Goal: Information Seeking & Learning: Understand process/instructions

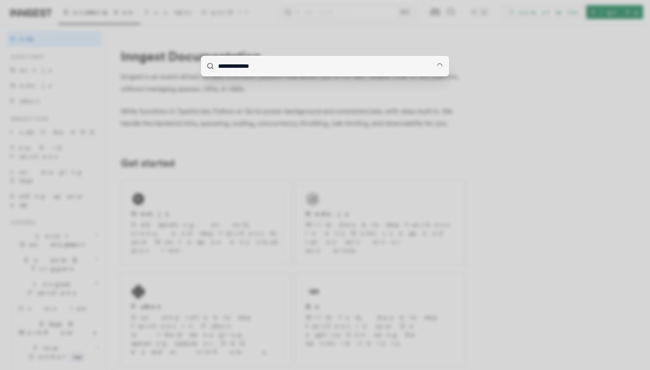
type input "**********"
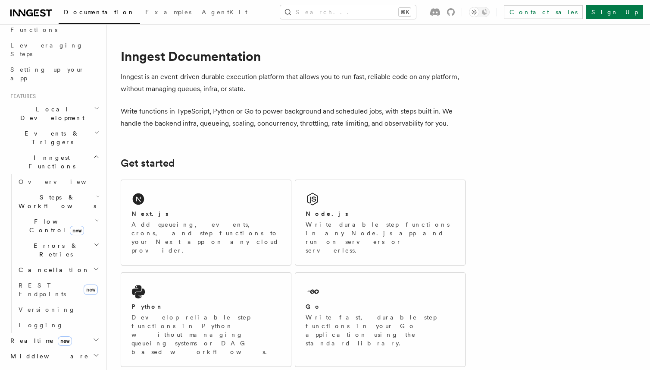
scroll to position [112, 0]
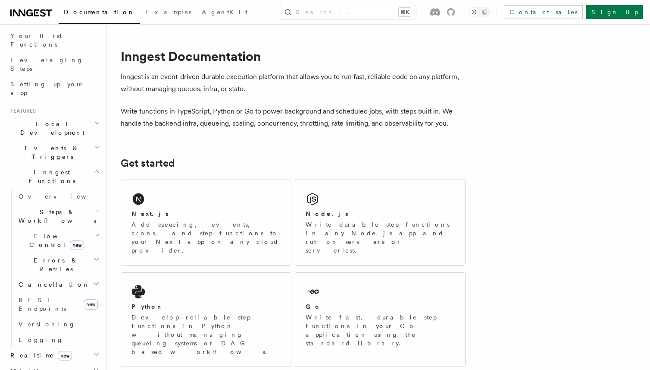
click at [33, 144] on span "Events & Triggers" at bounding box center [50, 152] width 87 height 17
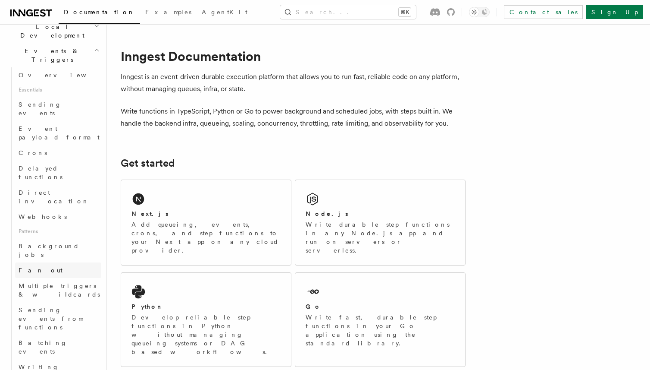
scroll to position [221, 0]
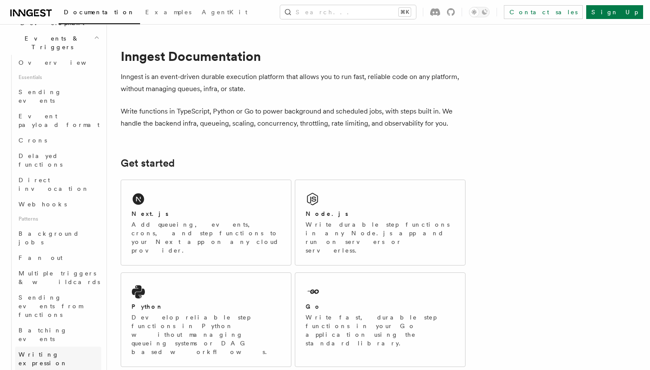
click at [46, 351] on span "Writing expression" at bounding box center [43, 359] width 49 height 16
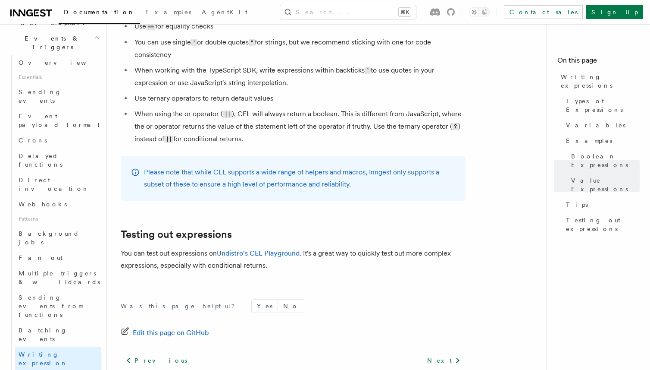
scroll to position [992, 0]
